Goal: Task Accomplishment & Management: Complete application form

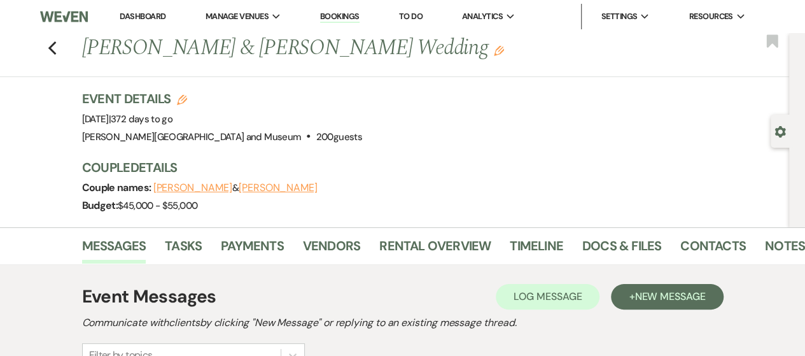
click at [140, 16] on link "Dashboard" at bounding box center [143, 16] width 46 height 11
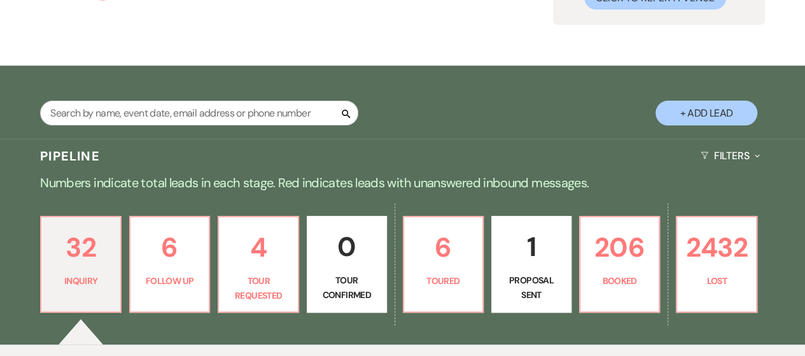
scroll to position [191, 0]
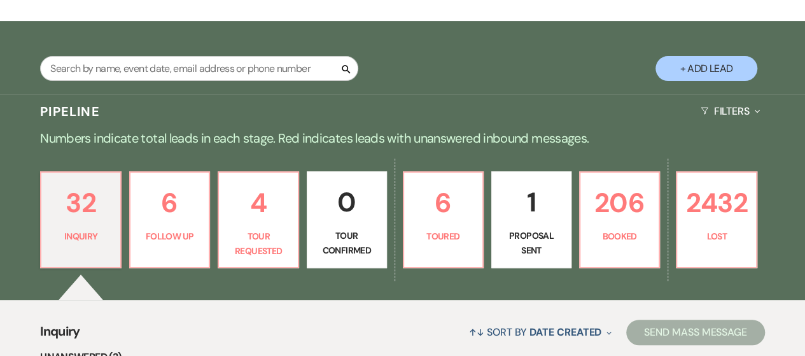
click at [534, 220] on p "1" at bounding box center [532, 202] width 64 height 43
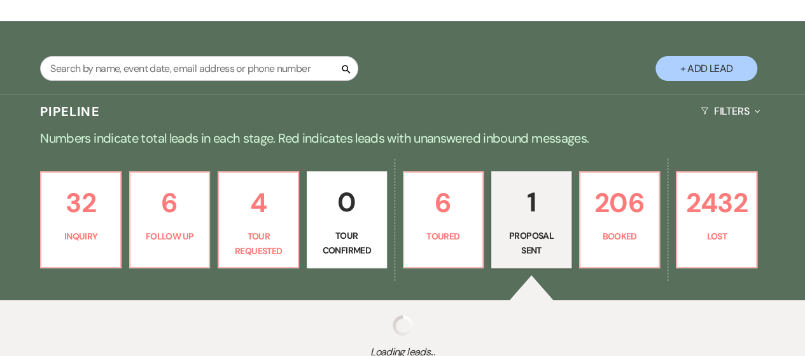
select select "6"
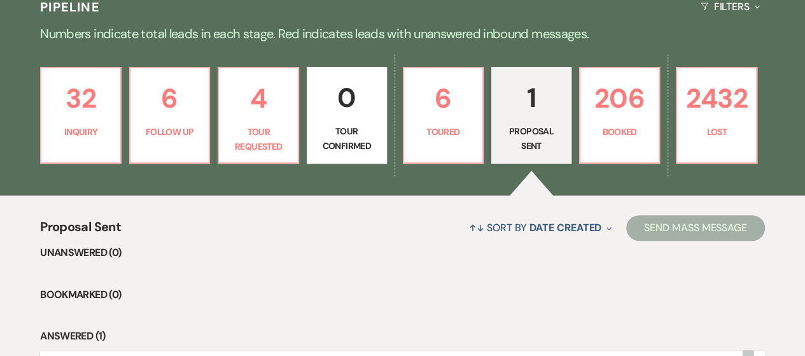
scroll to position [458, 0]
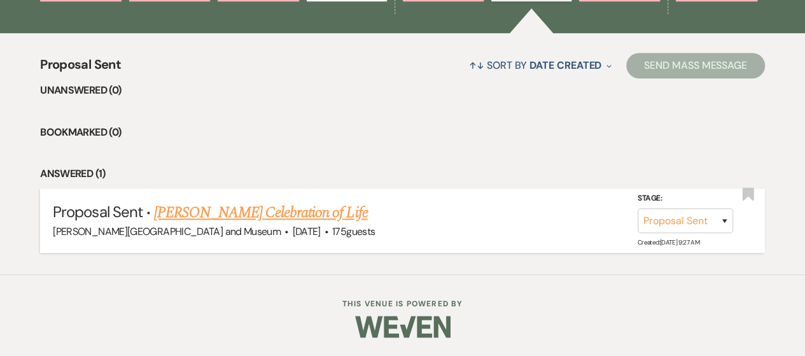
click at [227, 212] on link "[PERSON_NAME] Celebration of Life" at bounding box center [260, 212] width 213 height 23
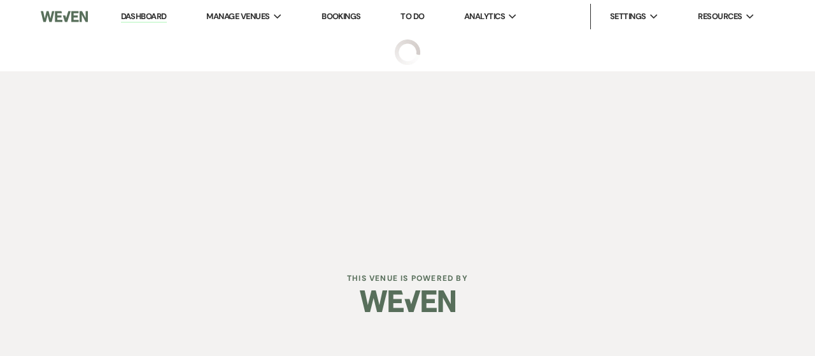
select select "6"
select select "5"
select select "14"
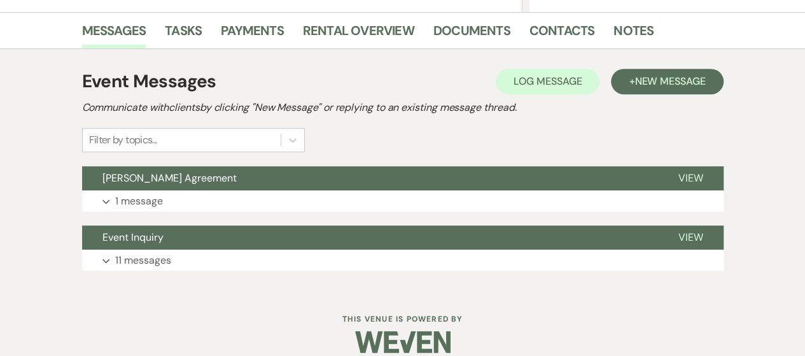
scroll to position [318, 0]
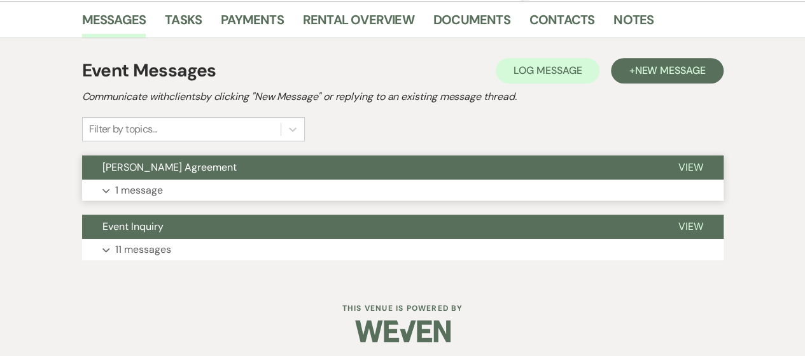
click at [210, 188] on button "Expand 1 message" at bounding box center [402, 190] width 641 height 22
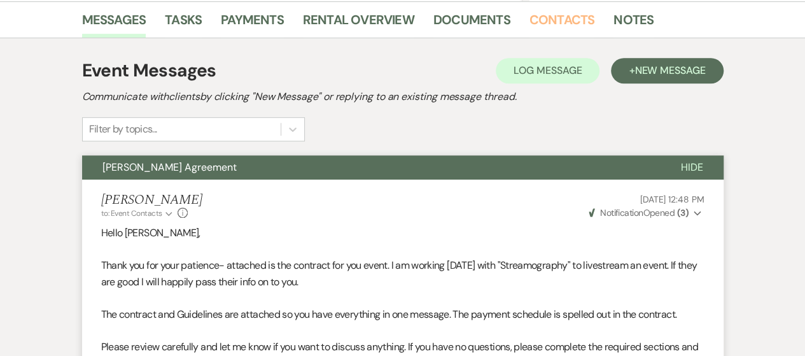
click at [549, 17] on link "Contacts" at bounding box center [562, 24] width 66 height 28
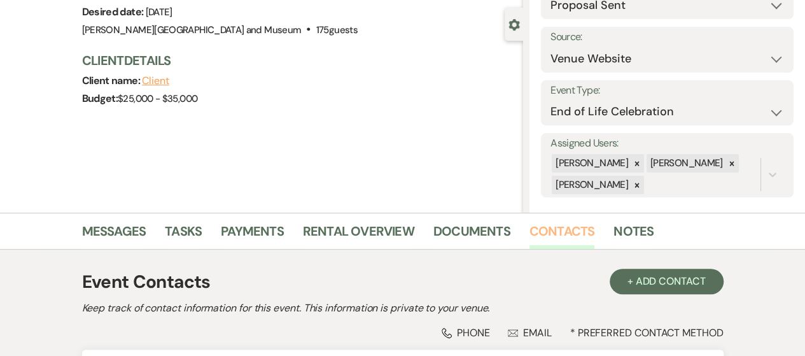
scroll to position [265, 0]
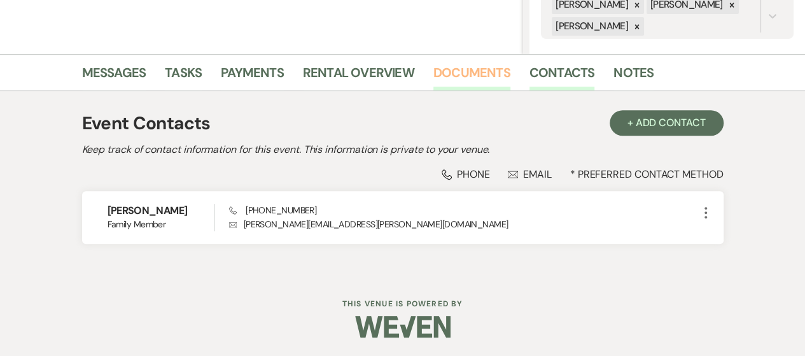
click at [451, 84] on link "Documents" at bounding box center [471, 76] width 77 height 28
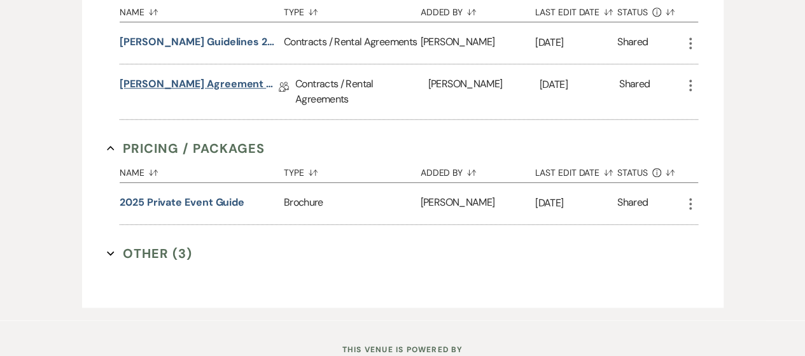
scroll to position [481, 0]
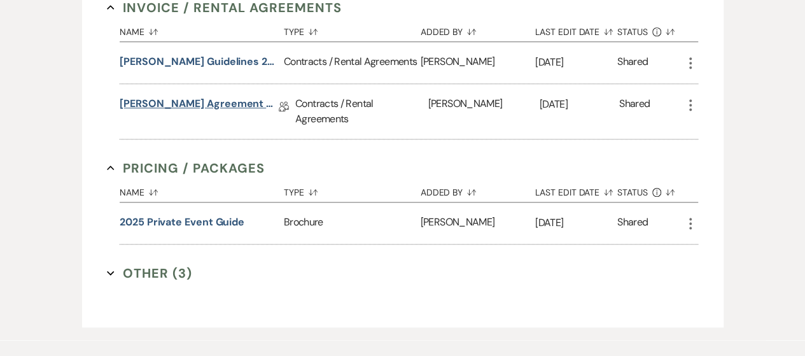
click at [182, 101] on link "[PERSON_NAME] Agreement ~ [PERSON_NAME] [PERSON_NAME] COL [DATE]" at bounding box center [199, 106] width 159 height 20
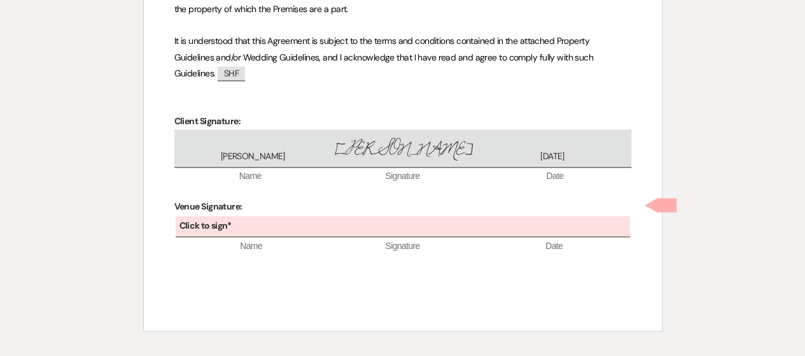
scroll to position [983, 0]
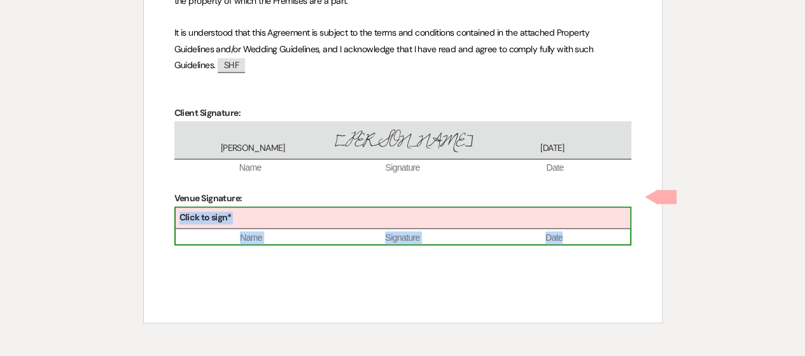
click at [270, 207] on div "Click to sign*" at bounding box center [403, 217] width 454 height 21
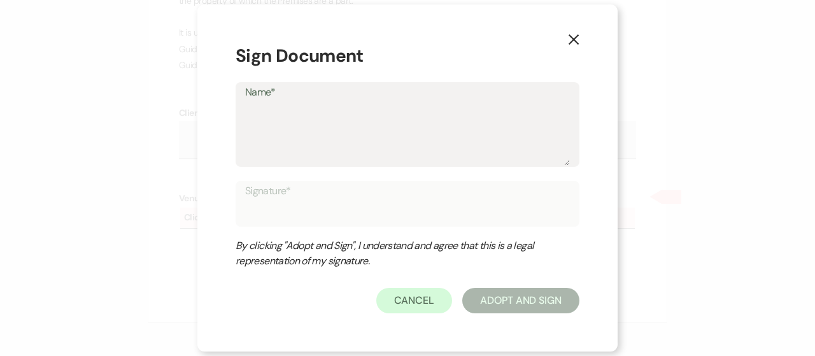
type textarea "V"
type input "V"
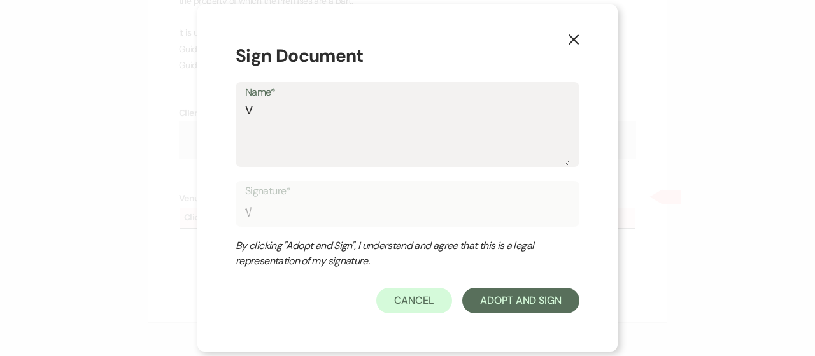
type textarea "Vi"
type input "Vi"
type textarea "Vic"
type input "Vic"
type textarea "Vict"
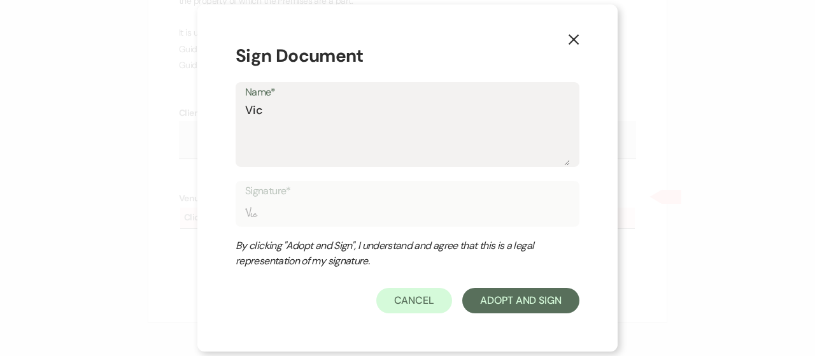
type input "Vict"
type textarea "Victo"
type input "Victo"
type textarea "[PERSON_NAME]"
type input "[PERSON_NAME]"
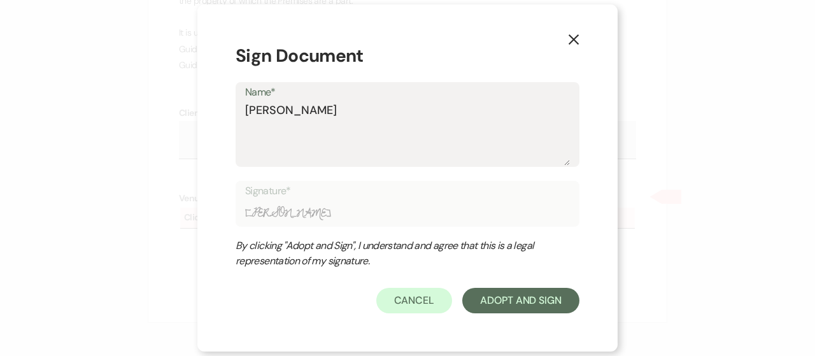
type textarea "Victori"
type input "Victori"
type textarea "Victoria"
type input "Victoria"
type textarea "Victoria"
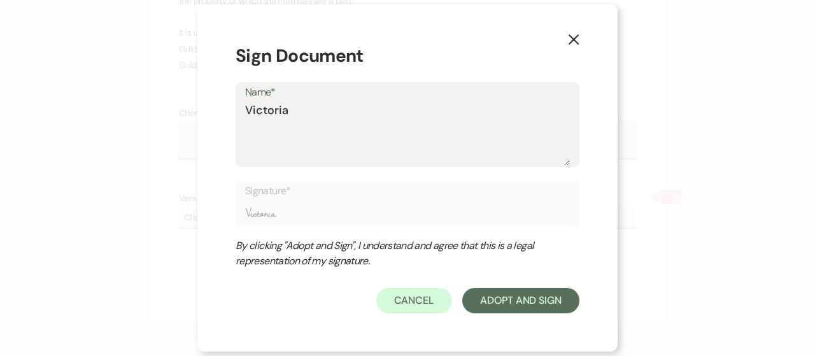
type input "Victoria"
type textarea "Victoria N"
type input "Victoria N"
type textarea "[PERSON_NAME]"
type input "[PERSON_NAME]"
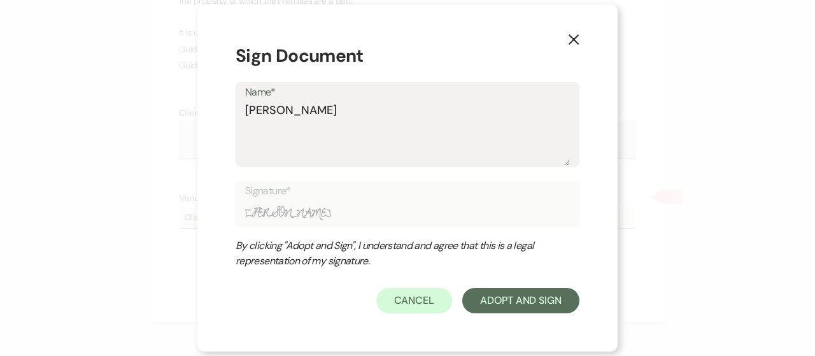
type textarea "[PERSON_NAME]"
type input "[PERSON_NAME]"
type textarea "[PERSON_NAME]"
type input "[PERSON_NAME]"
type textarea "[PERSON_NAME]"
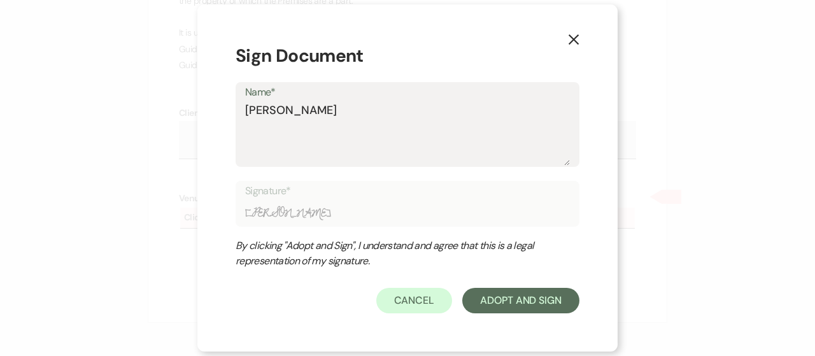
type input "[PERSON_NAME]"
type textarea "[PERSON_NAME]"
type input "[PERSON_NAME]"
type textarea "[PERSON_NAME]"
type input "[PERSON_NAME]"
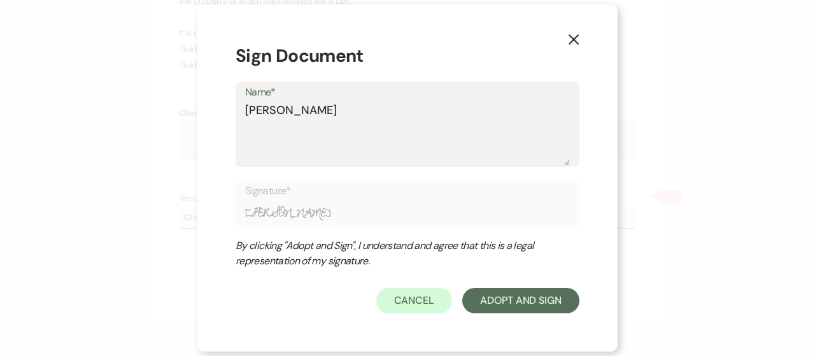
type textarea "[PERSON_NAME]"
type input "[PERSON_NAME]"
type textarea "[PERSON_NAME]"
type input "[PERSON_NAME]"
type textarea "[PERSON_NAME]"
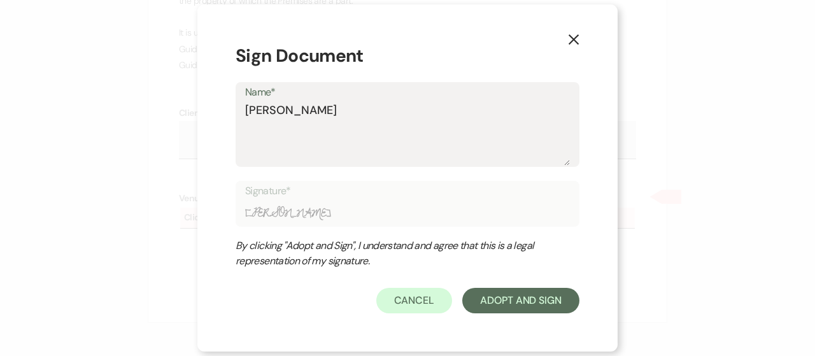
type input "[PERSON_NAME]"
type textarea "[PERSON_NAME]"
type input "[PERSON_NAME]"
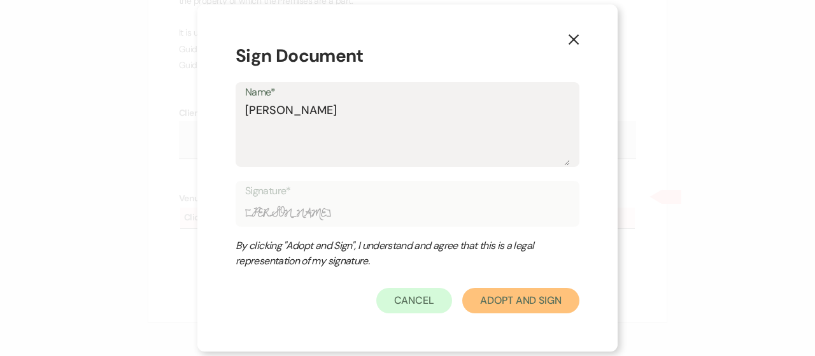
click at [480, 293] on button "Adopt And Sign" at bounding box center [520, 300] width 117 height 25
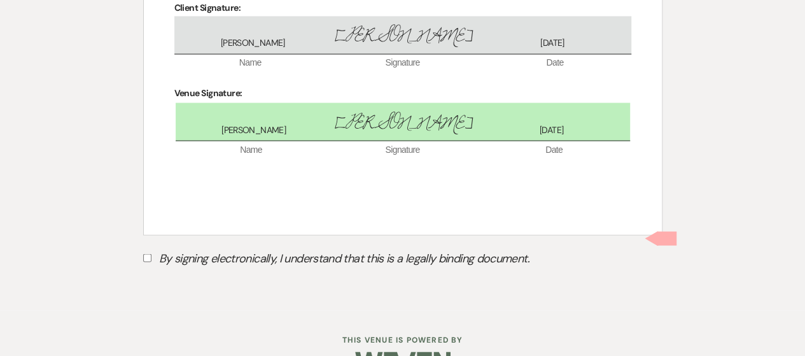
scroll to position [1088, 0]
click at [143, 253] on input "By signing electronically, I understand that this is a legally binding document." at bounding box center [147, 257] width 8 height 8
checkbox input "true"
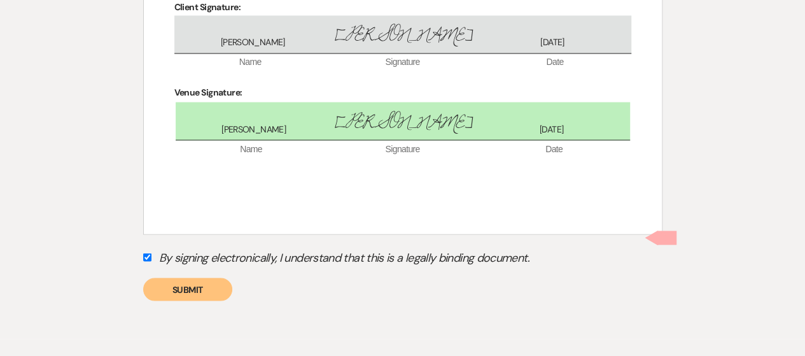
click at [186, 277] on button "Submit" at bounding box center [187, 288] width 89 height 23
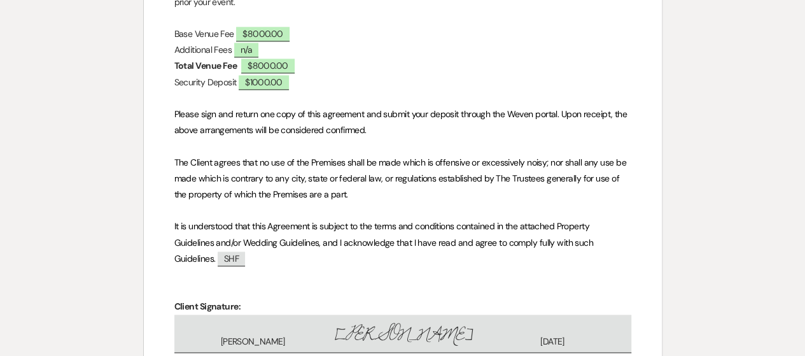
scroll to position [0, 0]
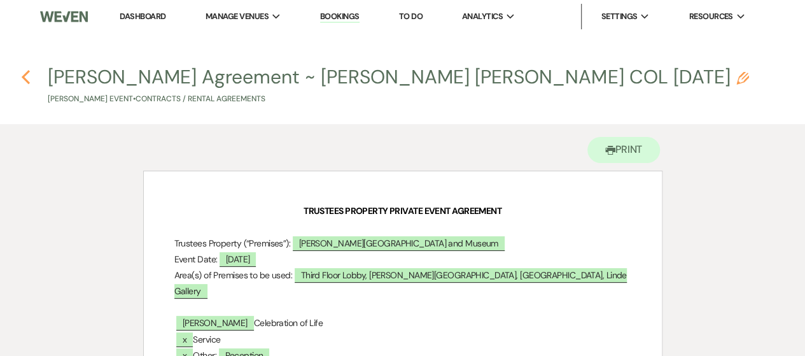
click at [25, 77] on icon "Previous" at bounding box center [26, 76] width 10 height 15
select select "6"
select select "5"
select select "14"
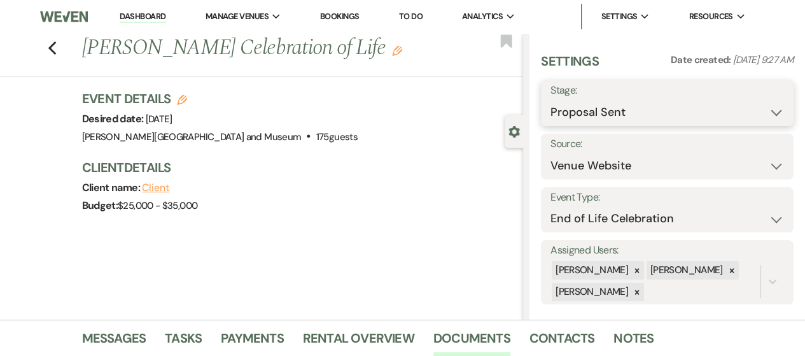
click at [627, 104] on select "Inquiry Follow Up Tour Requested Tour Confirmed Toured Proposal Sent Booked Lost" at bounding box center [667, 112] width 234 height 25
select select "7"
click at [550, 100] on select "Inquiry Follow Up Tour Requested Tour Confirmed Toured Proposal Sent Booked Lost" at bounding box center [667, 112] width 234 height 25
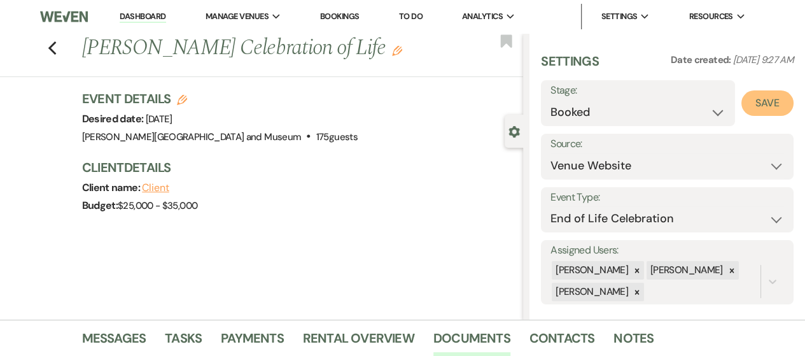
click at [761, 104] on button "Save" at bounding box center [767, 102] width 52 height 25
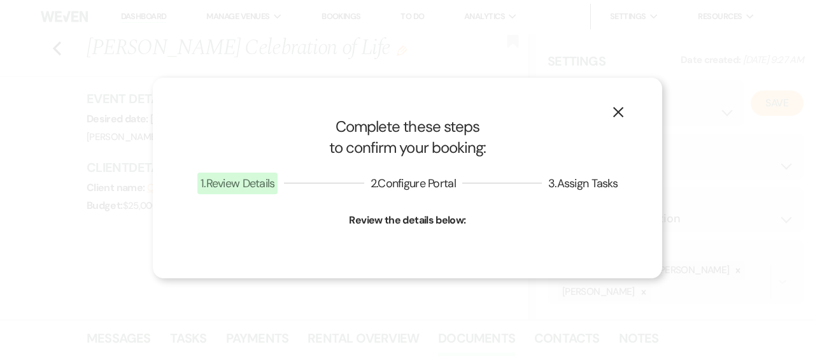
select select "14"
select select "436"
select select "false"
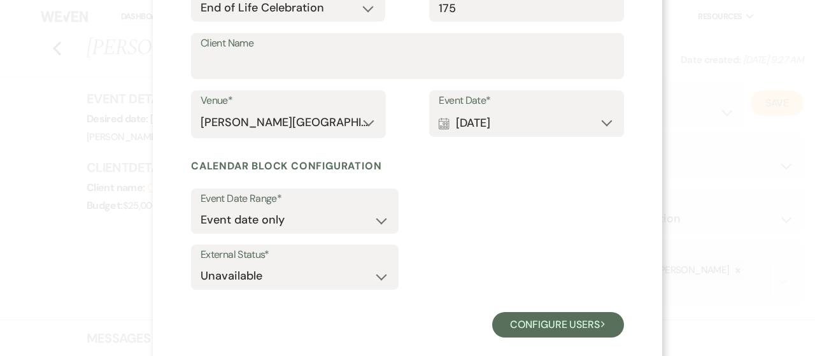
scroll to position [206, 0]
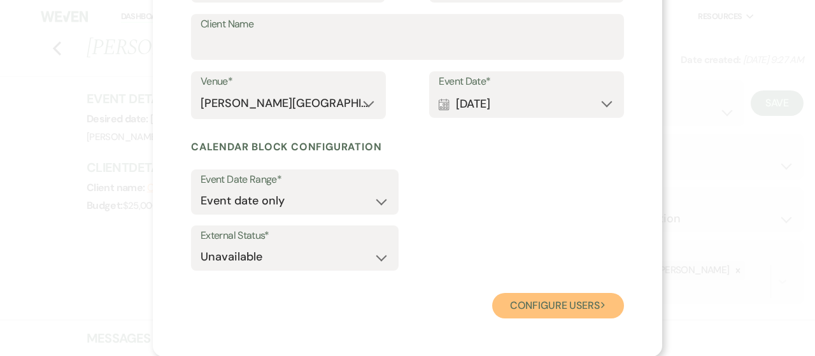
click at [553, 301] on button "Configure users Next" at bounding box center [558, 305] width 132 height 25
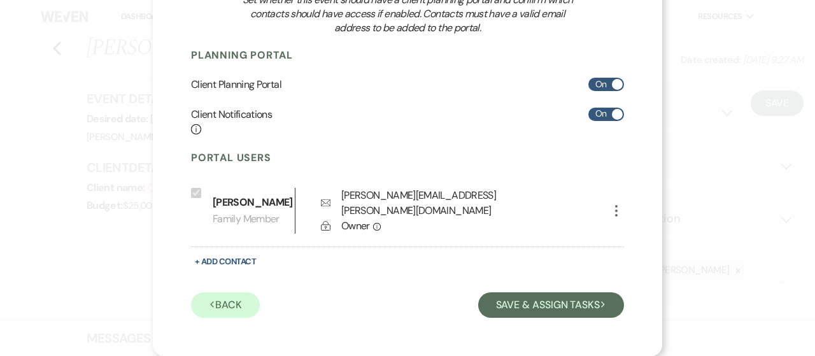
scroll to position [157, 0]
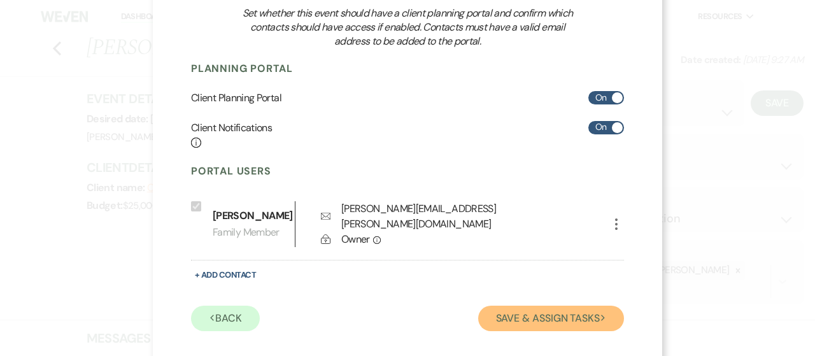
click at [529, 306] on button "Save & Assign Tasks Next" at bounding box center [551, 317] width 146 height 25
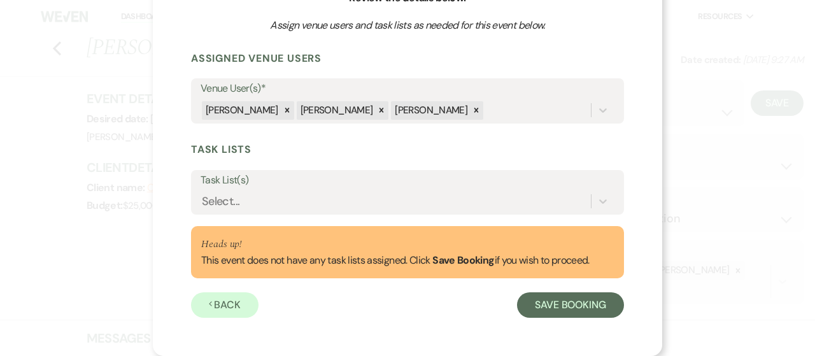
scroll to position [144, 0]
click at [537, 307] on button "Save Booking" at bounding box center [570, 305] width 107 height 25
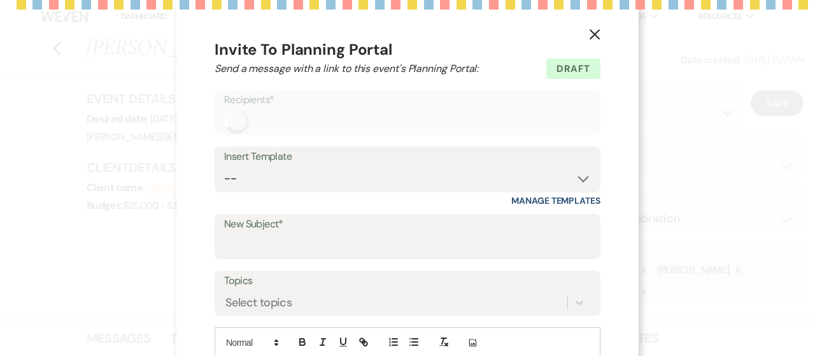
select select "5"
select select "14"
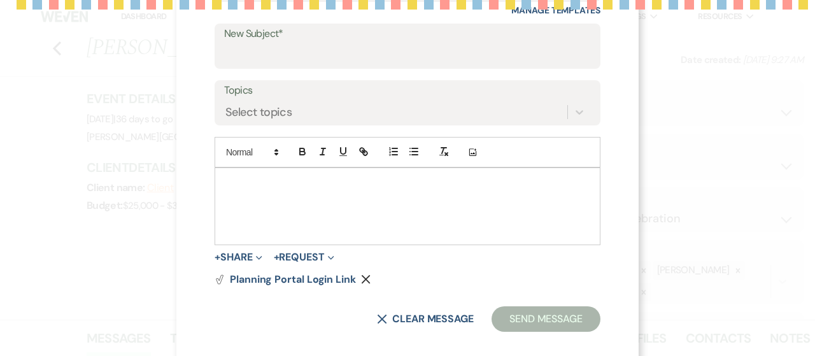
scroll to position [203, 0]
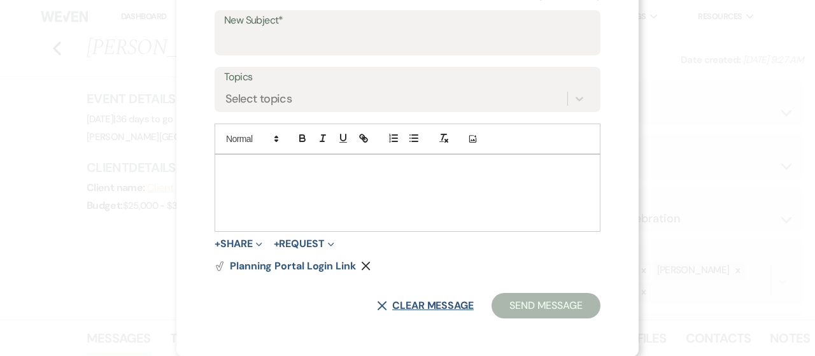
click at [437, 304] on button "X Clear message" at bounding box center [425, 305] width 97 height 10
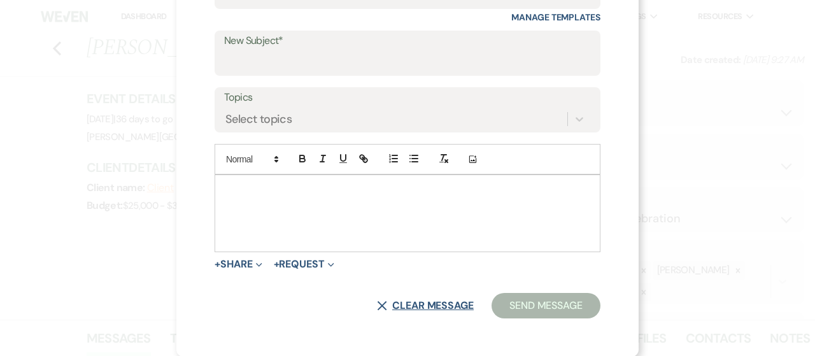
click at [383, 305] on button "X Clear message" at bounding box center [425, 305] width 97 height 10
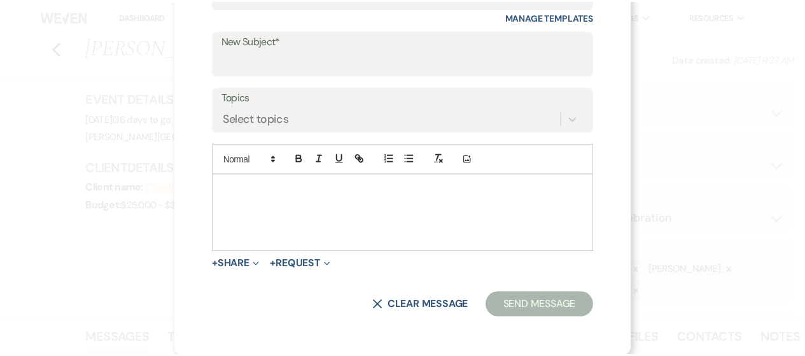
scroll to position [0, 0]
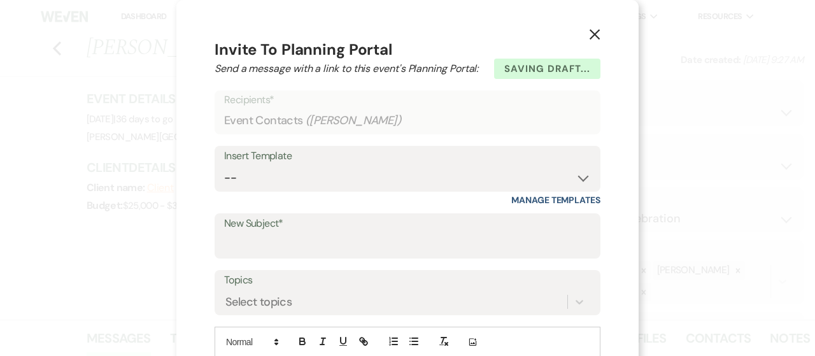
click at [596, 35] on button "X" at bounding box center [594, 34] width 19 height 22
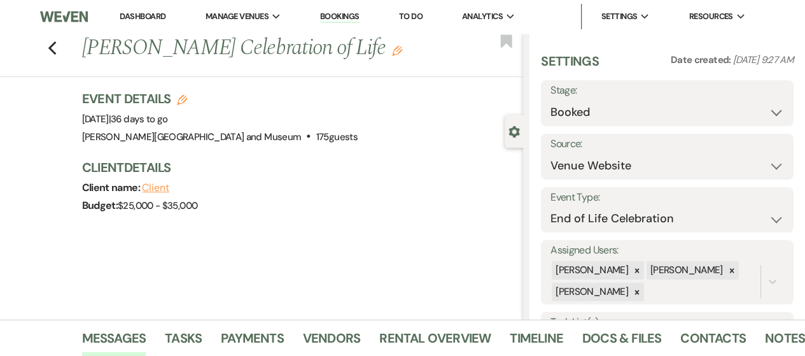
click at [148, 13] on link "Dashboard" at bounding box center [143, 16] width 46 height 11
